Goal: Find contact information: Find contact information

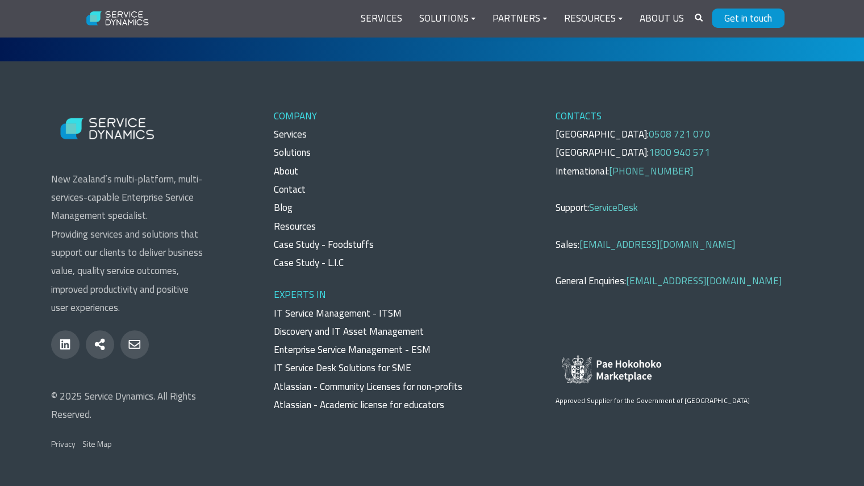
scroll to position [4303, 0]
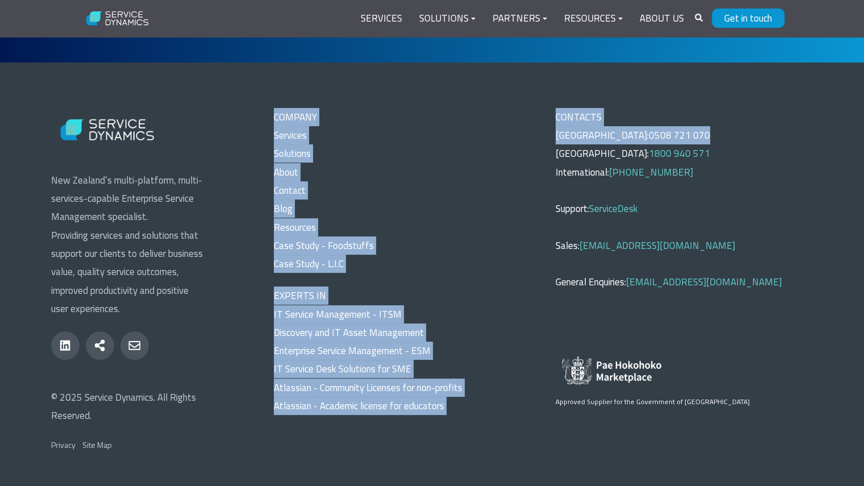
drag, startPoint x: 542, startPoint y: 106, endPoint x: 684, endPoint y: 126, distance: 143.4
click at [684, 126] on div "New Zealand’s multi-platform, multi-services-capable Enterprise Service Managem…" at bounding box center [432, 286] width 847 height 357
click at [745, 135] on p "CONTACTS New Zealand: 0508 721 070 Australia: 1800 940 571 International: +64 2…" at bounding box center [685, 199] width 258 height 183
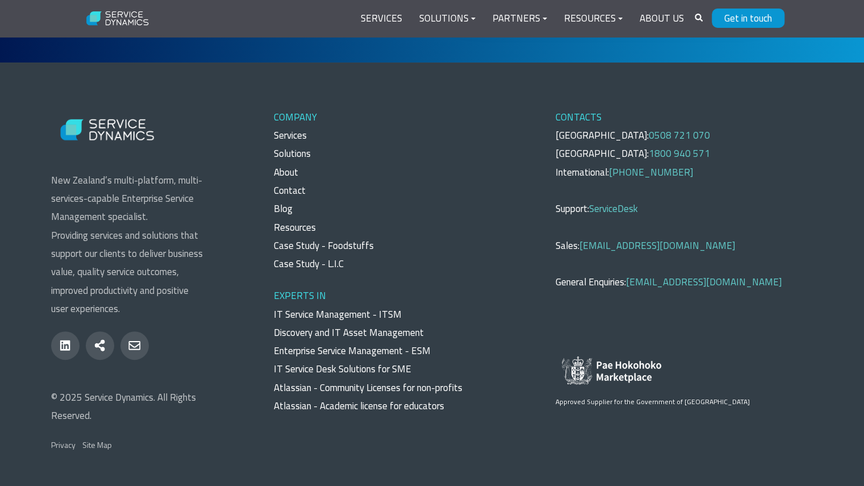
drag, startPoint x: 726, startPoint y: 167, endPoint x: 545, endPoint y: 114, distance: 188.2
click at [545, 114] on div "New Zealand’s multi-platform, multi-services-capable Enterprise Service Managem…" at bounding box center [432, 286] width 847 height 357
click at [760, 130] on p "CONTACTS New Zealand: 0508 721 070 Australia: 1800 940 571 International: +64 2…" at bounding box center [685, 199] width 258 height 183
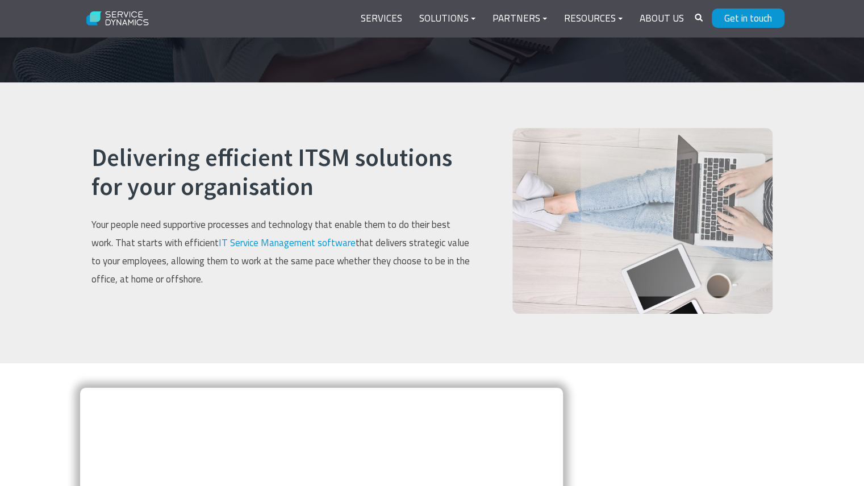
scroll to position [0, 0]
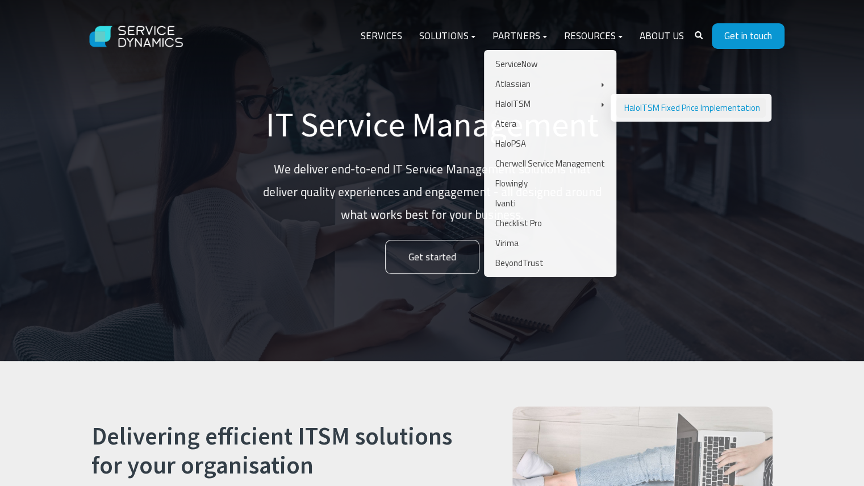
click at [632, 106] on link "HaloITSM Fixed Price Implementation" at bounding box center [690, 108] width 149 height 20
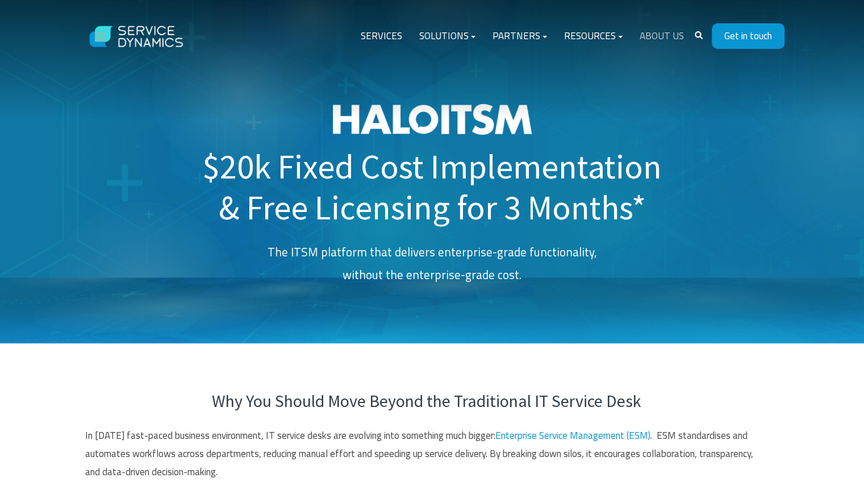
click at [662, 34] on link "About Us" at bounding box center [661, 36] width 61 height 27
